Goal: Task Accomplishment & Management: Complete application form

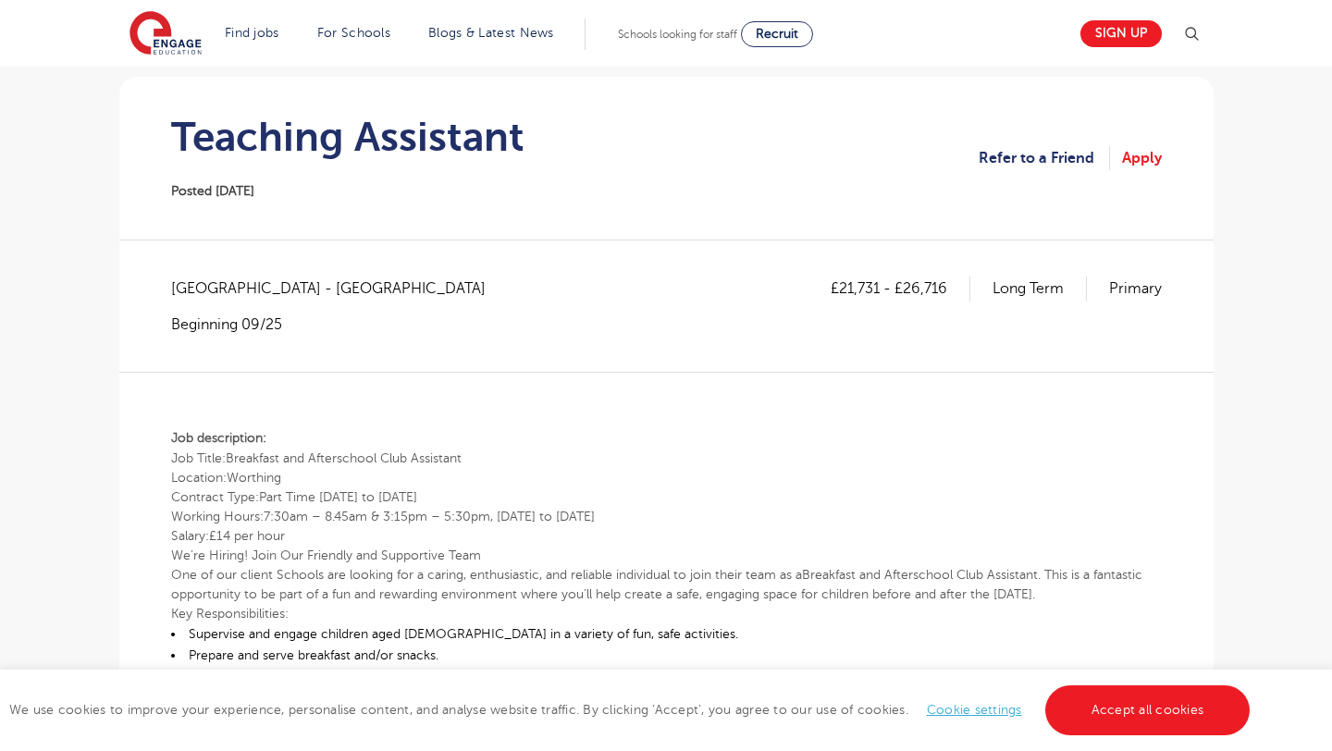
scroll to position [169, 0]
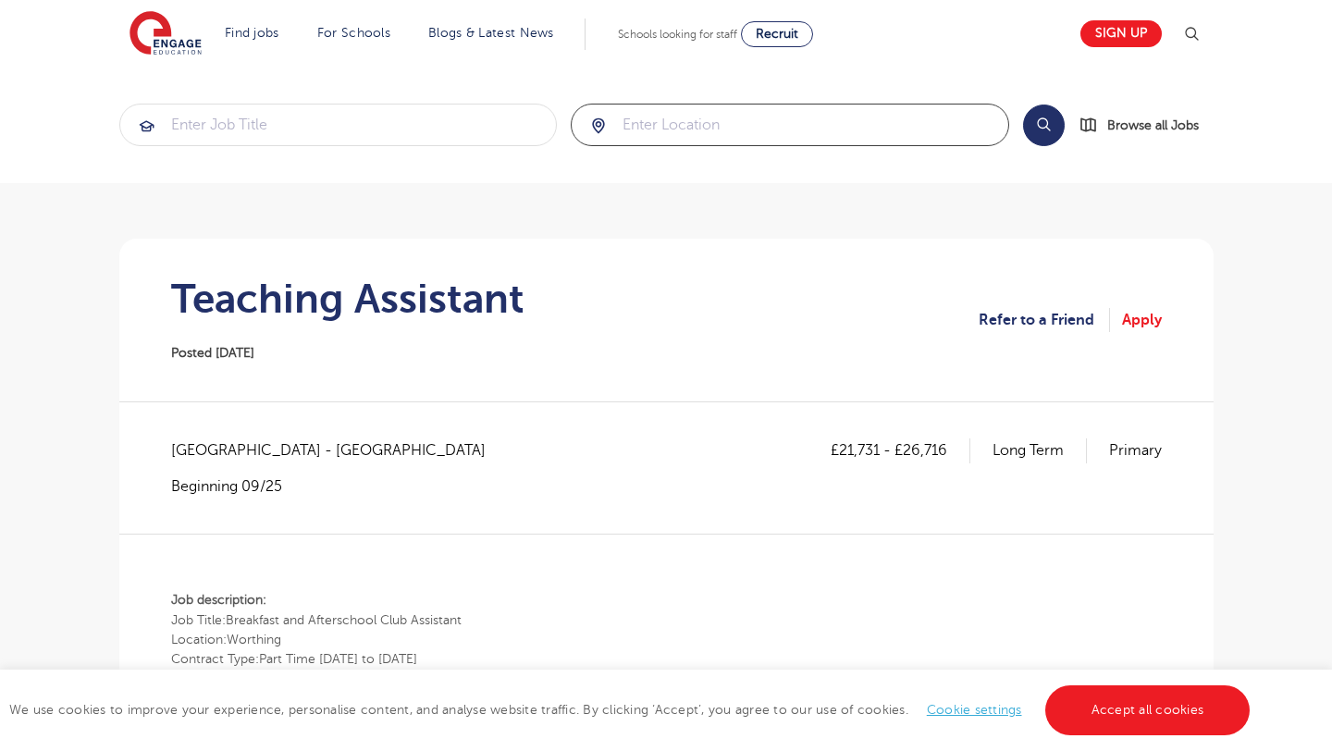
click at [698, 130] on input "search" at bounding box center [790, 125] width 437 height 41
click at [719, 379] on section "Teaching Assistant Posted 05/08/25 Refer to a Friend Apply" at bounding box center [666, 320] width 1065 height 163
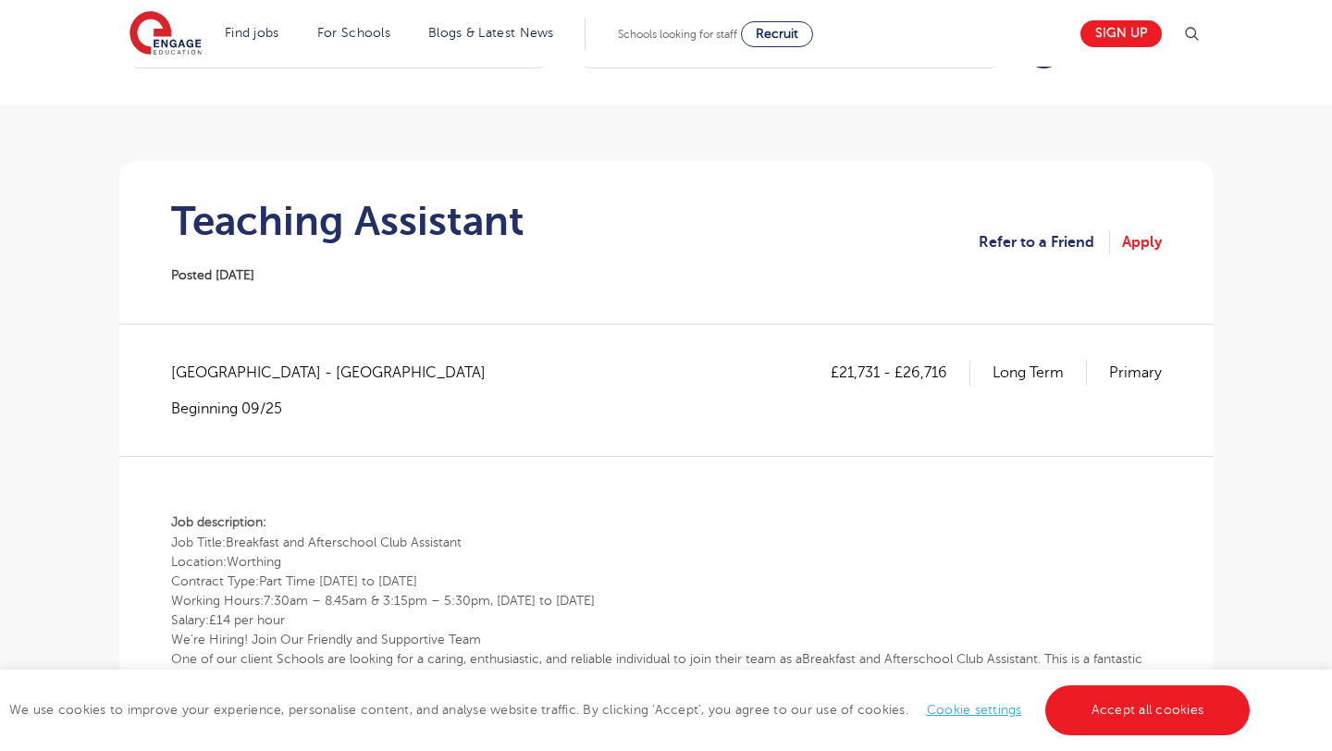
scroll to position [79, 0]
